Goal: Task Accomplishment & Management: Complete application form

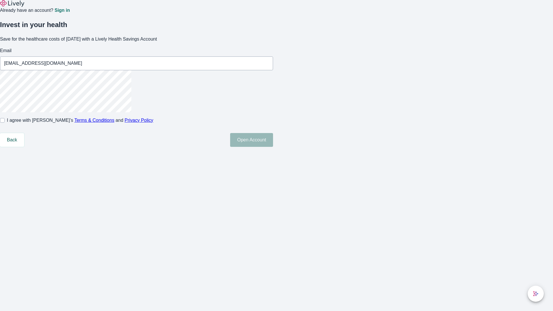
click at [5, 123] on input "I agree with Lively’s Terms & Conditions and Privacy Policy" at bounding box center [2, 120] width 5 height 5
checkbox input "true"
click at [273, 147] on button "Open Account" at bounding box center [251, 140] width 43 height 14
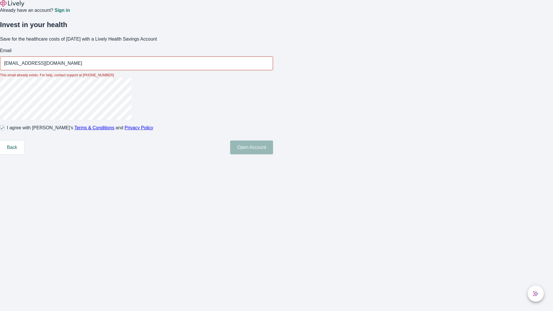
type input "[EMAIL_ADDRESS][DOMAIN_NAME]"
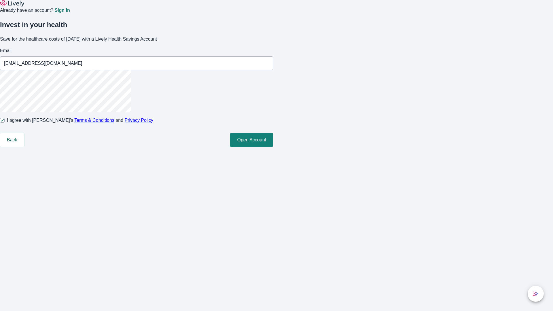
click at [5, 123] on input "I agree with Lively’s Terms & Conditions and Privacy Policy" at bounding box center [2, 120] width 5 height 5
checkbox input "false"
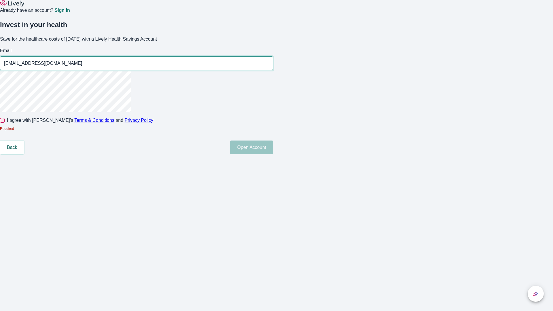
type input "[EMAIL_ADDRESS][DOMAIN_NAME]"
click at [5, 123] on input "I agree with Lively’s Terms & Conditions and Privacy Policy" at bounding box center [2, 120] width 5 height 5
checkbox input "true"
click at [273, 154] on button "Open Account" at bounding box center [251, 148] width 43 height 14
